Goal: Task Accomplishment & Management: Manage account settings

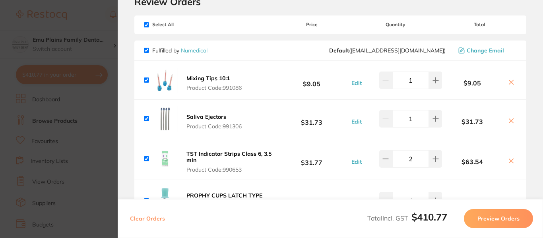
scroll to position [88, 0]
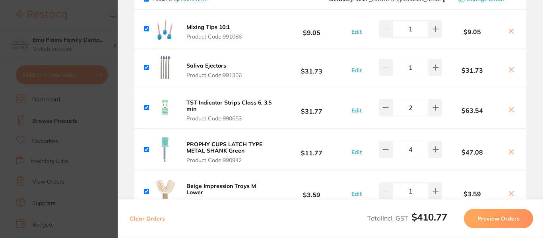
click at [201, 103] on b "TST Indicator Strips Class 6, 3.5 min" at bounding box center [229, 106] width 85 height 14
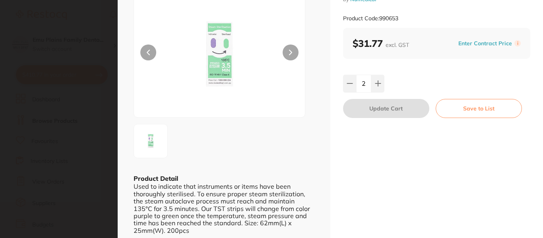
scroll to position [0, 0]
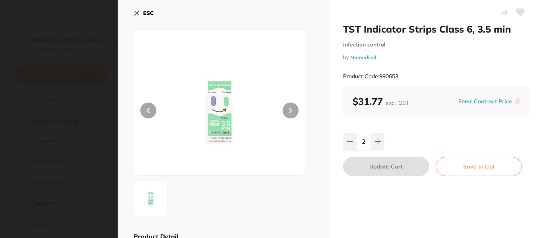
click at [139, 12] on icon at bounding box center [137, 13] width 4 height 4
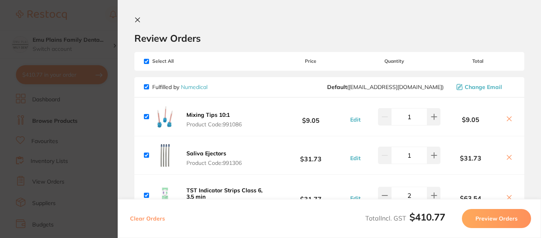
click at [139, 18] on button at bounding box center [139, 21] width 10 height 8
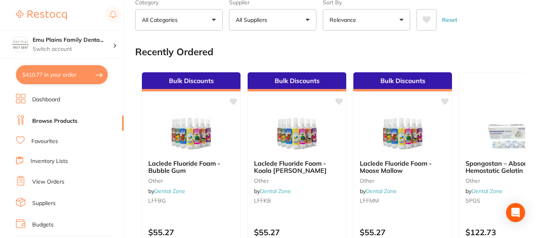
click at [44, 181] on link "View Orders" at bounding box center [48, 182] width 32 height 8
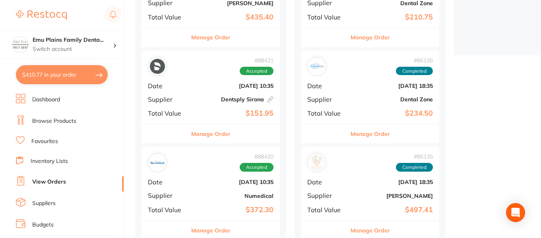
scroll to position [254, 0]
click at [188, 81] on div "# 88421 Accepted Date [DATE] 10:35 Supplier Dentsply Sirona This order has been…" at bounding box center [211, 87] width 138 height 74
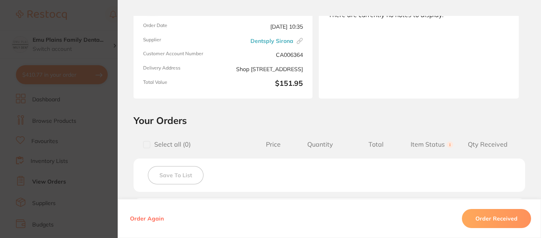
scroll to position [19, 0]
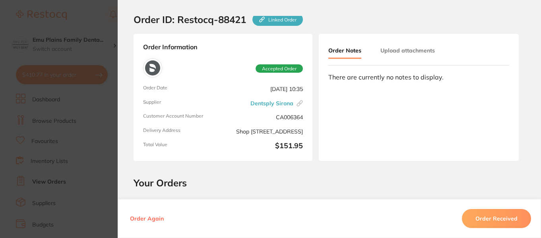
click at [97, 24] on section "Order ID: Restocq- 88421 Linked Order Order Information Accepted Order Order Da…" at bounding box center [270, 119] width 541 height 238
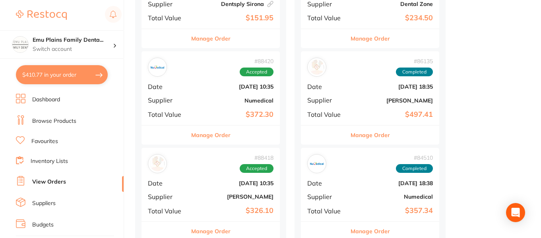
scroll to position [350, 0]
click at [197, 171] on div "# 88418 Accepted" at bounding box center [211, 163] width 126 height 19
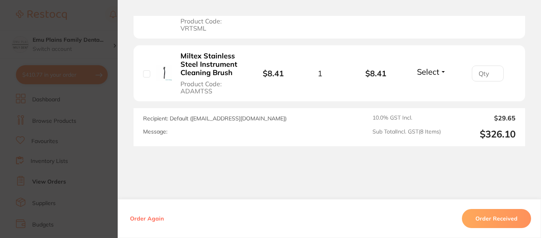
scroll to position [699, 0]
click at [101, 22] on section "Order ID: Restocq- 88418 Order Information Accepted Order Date [DATE] 10:35 Sup…" at bounding box center [270, 119] width 541 height 238
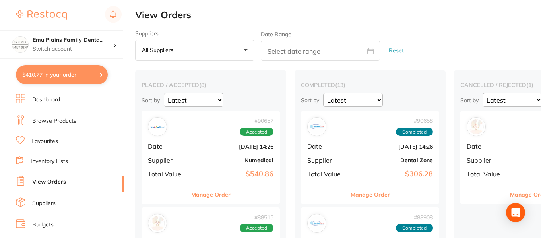
click at [340, 144] on span "Date" at bounding box center [328, 146] width 40 height 7
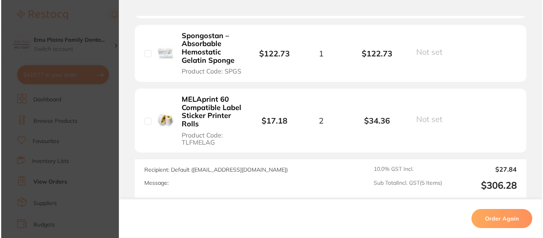
scroll to position [443, 0]
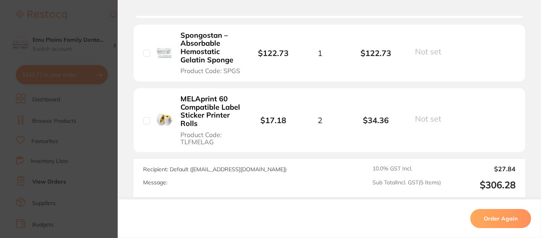
click at [194, 114] on b "MELAprint 60 Compatible Label Sticker Printer Rolls" at bounding box center [211, 111] width 60 height 33
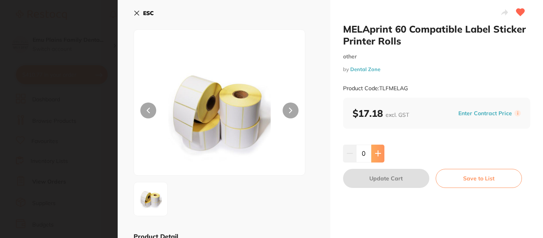
click at [380, 154] on icon at bounding box center [378, 153] width 6 height 6
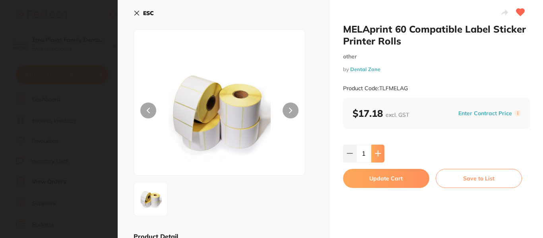
click at [380, 154] on icon at bounding box center [378, 153] width 6 height 6
type input "4"
click at [377, 179] on button "Update Cart" at bounding box center [386, 178] width 86 height 19
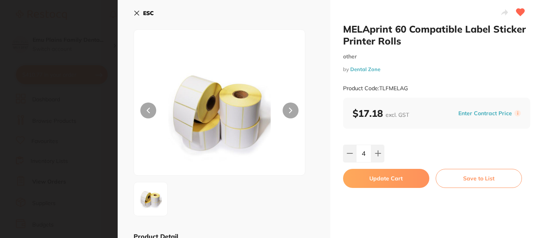
checkbox input "false"
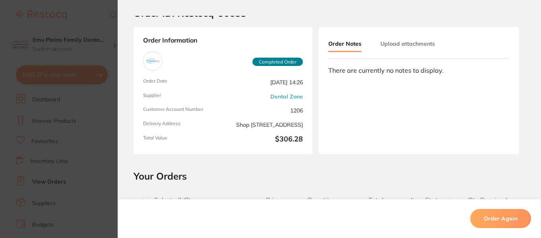
scroll to position [0, 0]
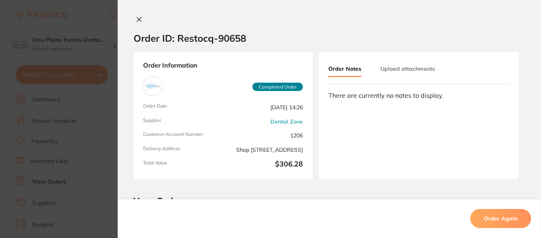
click at [138, 16] on button at bounding box center [139, 20] width 11 height 8
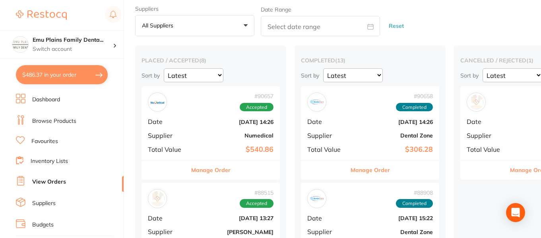
click at [78, 76] on button "$486.37 in your order" at bounding box center [62, 74] width 92 height 19
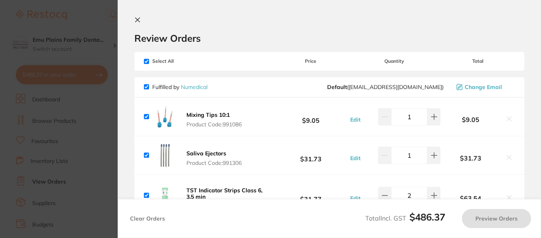
checkbox input "true"
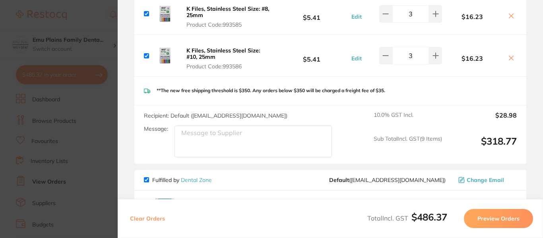
scroll to position [388, 0]
click at [16, 65] on button "$486.37 in your order" at bounding box center [62, 74] width 92 height 19
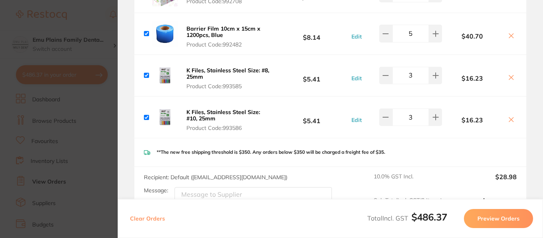
scroll to position [0, 0]
click at [91, 20] on section "Update RRP Set your pre negotiated price for this item. Item Agreed RRP (excl. …" at bounding box center [271, 119] width 543 height 238
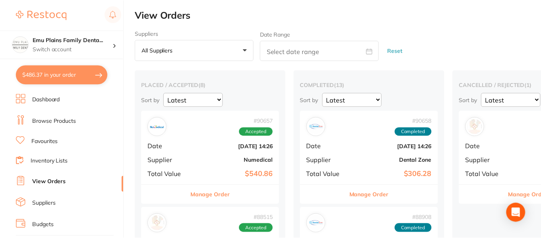
scroll to position [25, 0]
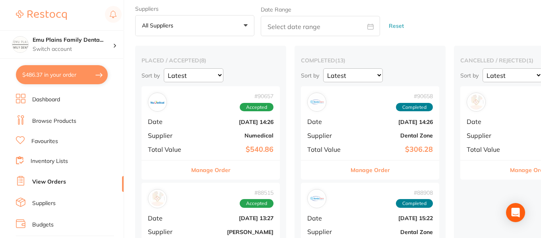
click at [353, 120] on div "# 90658 Completed Date [DATE] 14:26 Supplier Dental Zone Total Value $306.28" at bounding box center [370, 123] width 138 height 74
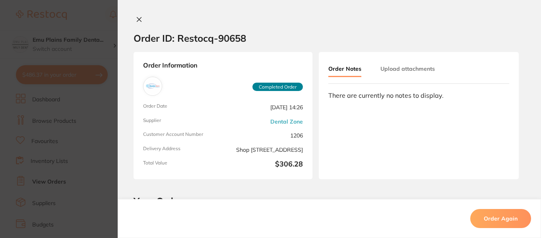
click at [138, 21] on icon at bounding box center [139, 19] width 6 height 6
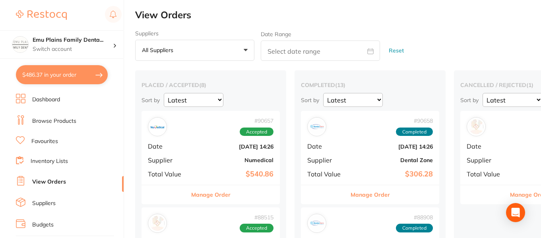
click at [38, 74] on button "$486.37 in your order" at bounding box center [62, 74] width 92 height 19
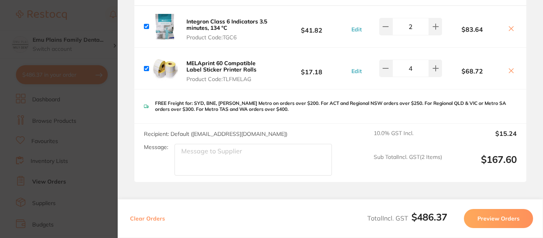
scroll to position [573, 0]
